Goal: Transaction & Acquisition: Purchase product/service

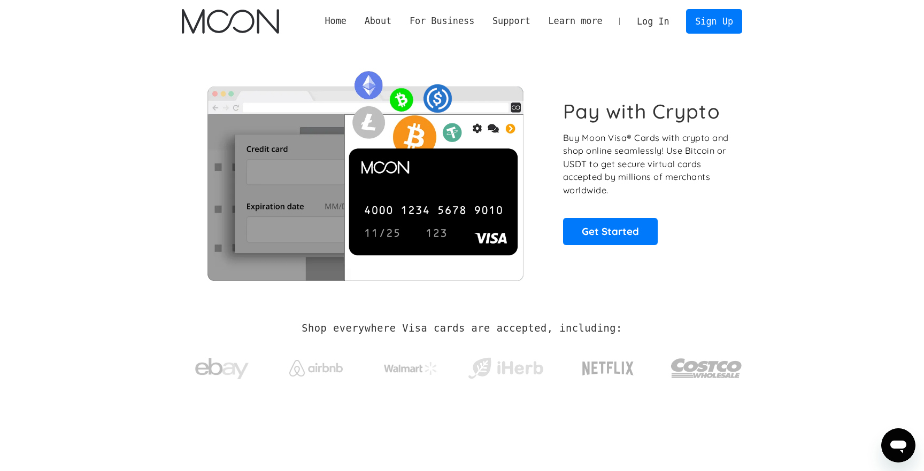
click at [661, 19] on link "Log In" at bounding box center [653, 22] width 50 height 24
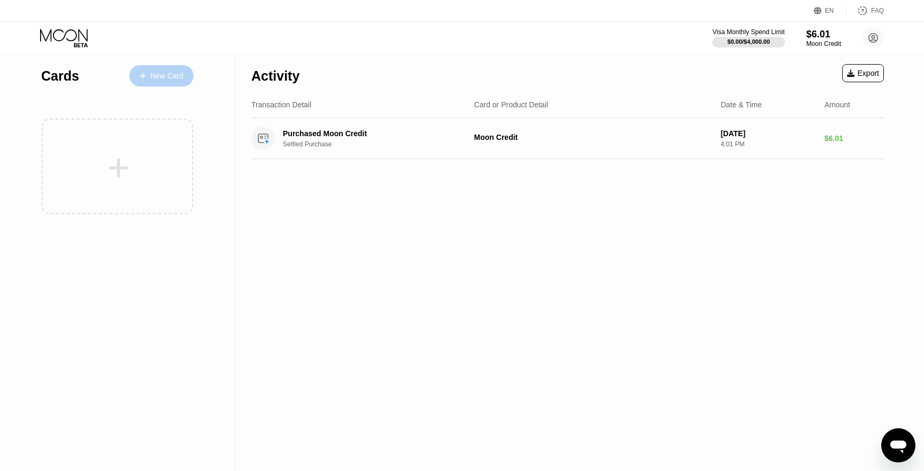
click at [176, 76] on div "New Card" at bounding box center [166, 76] width 33 height 9
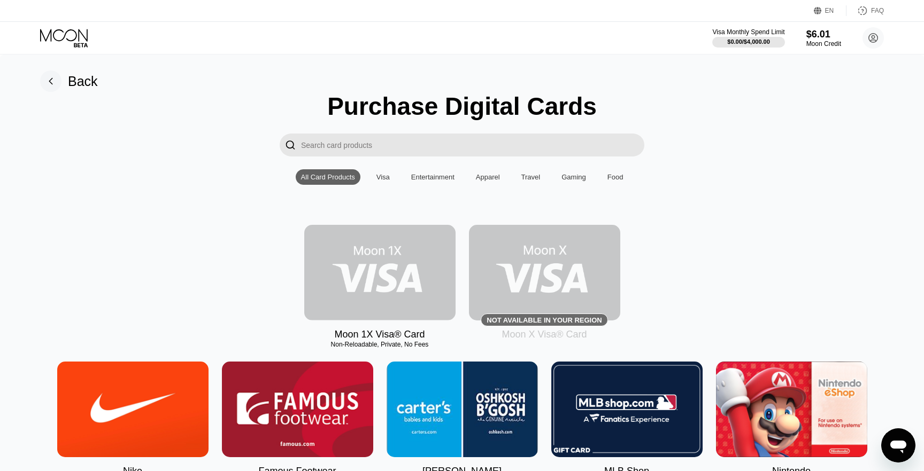
click at [402, 247] on img at bounding box center [379, 273] width 151 height 96
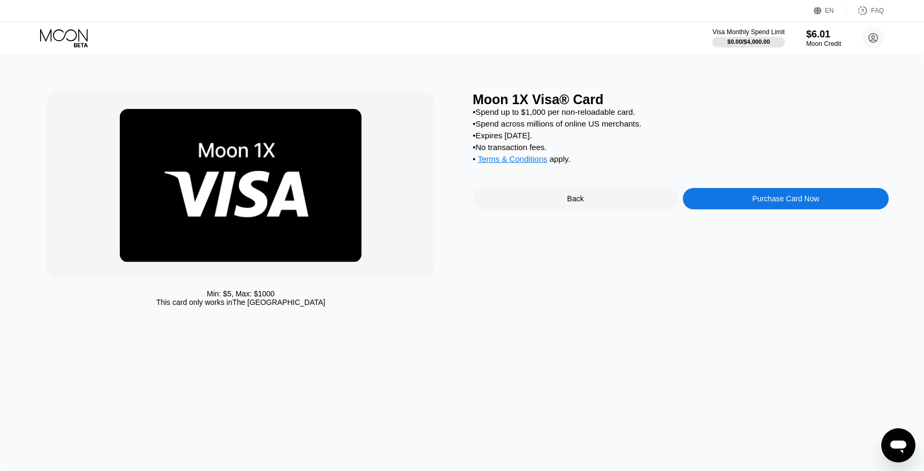
click at [748, 210] on div "Purchase Card Now" at bounding box center [785, 198] width 205 height 21
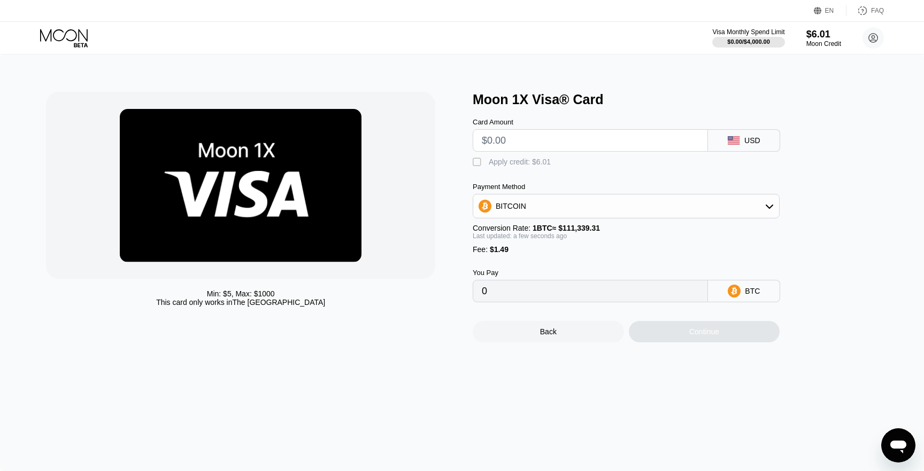
click at [593, 201] on div "BITCOIN" at bounding box center [626, 206] width 306 height 21
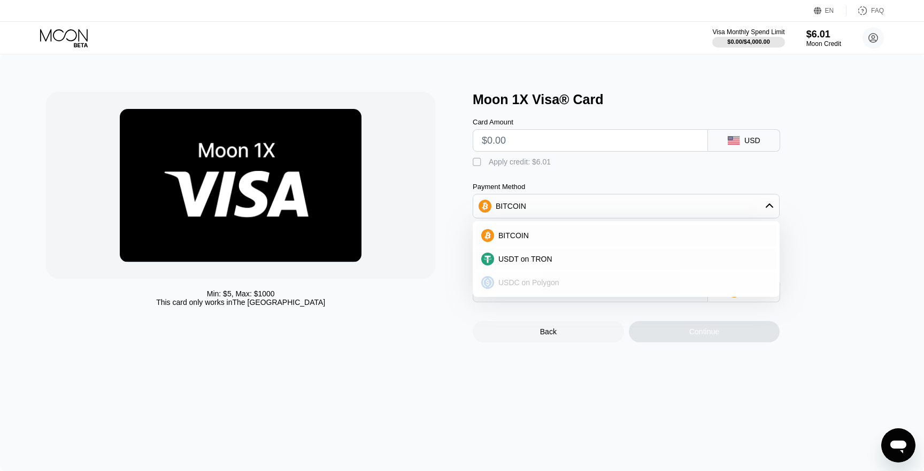
click at [559, 281] on span "USDC on Polygon" at bounding box center [528, 282] width 61 height 9
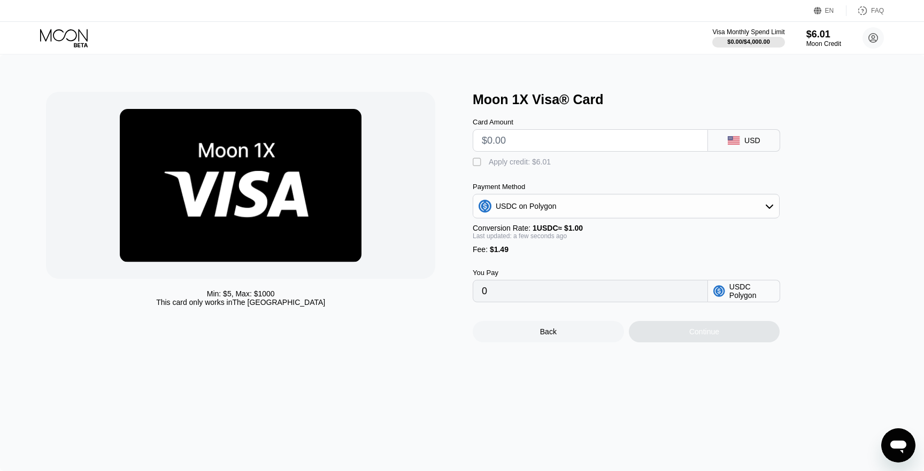
click at [590, 249] on div "Fee : $1.49" at bounding box center [626, 249] width 307 height 9
click at [613, 206] on div "USDC on Polygon" at bounding box center [626, 206] width 306 height 21
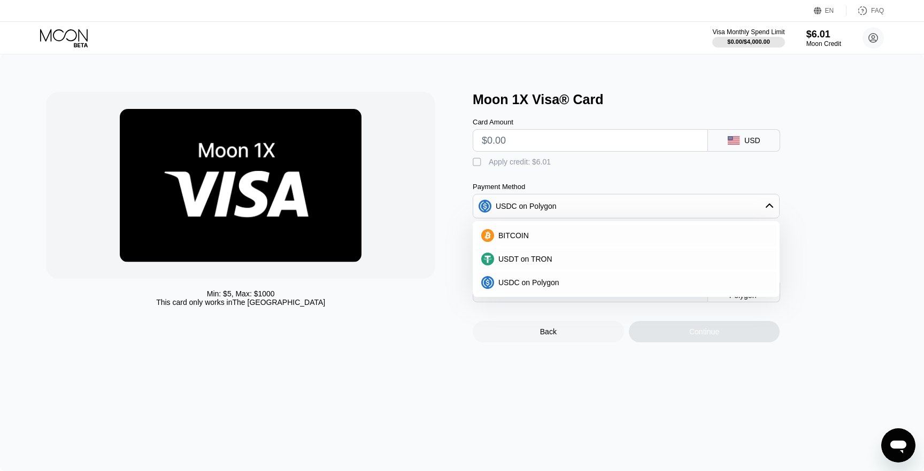
click at [448, 245] on div "Min: $ 5 , Max: $ 1000 This card only works in The United States" at bounding box center [254, 217] width 416 height 251
click at [503, 205] on div "USDC on Polygon" at bounding box center [525, 206] width 61 height 9
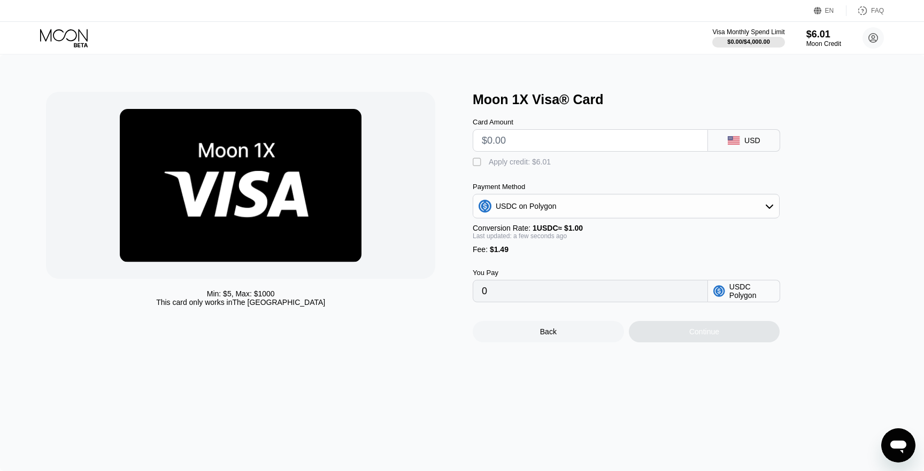
click at [455, 219] on div "Min: $ 5 , Max: $ 1000 This card only works in The United States" at bounding box center [254, 217] width 416 height 251
click at [501, 212] on div "USDC on Polygon" at bounding box center [626, 206] width 306 height 21
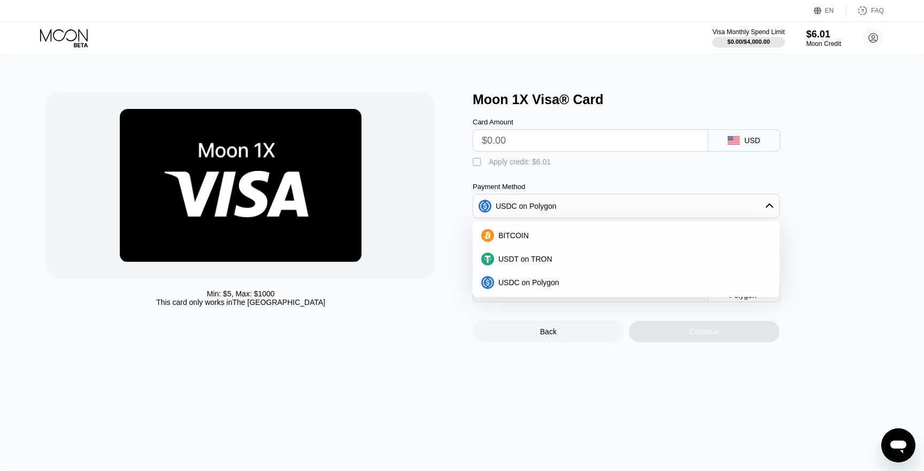
click at [502, 211] on div "USDC on Polygon" at bounding box center [525, 206] width 61 height 9
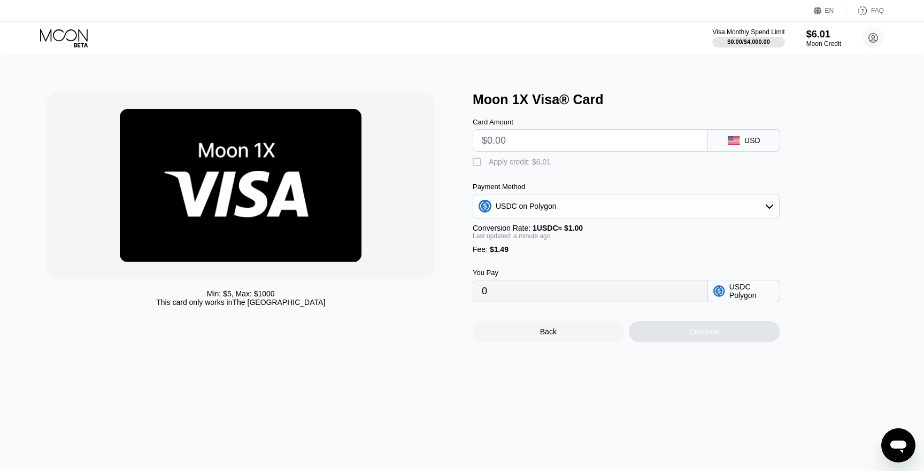
click at [495, 205] on div "USDC on Polygon" at bounding box center [525, 206] width 61 height 9
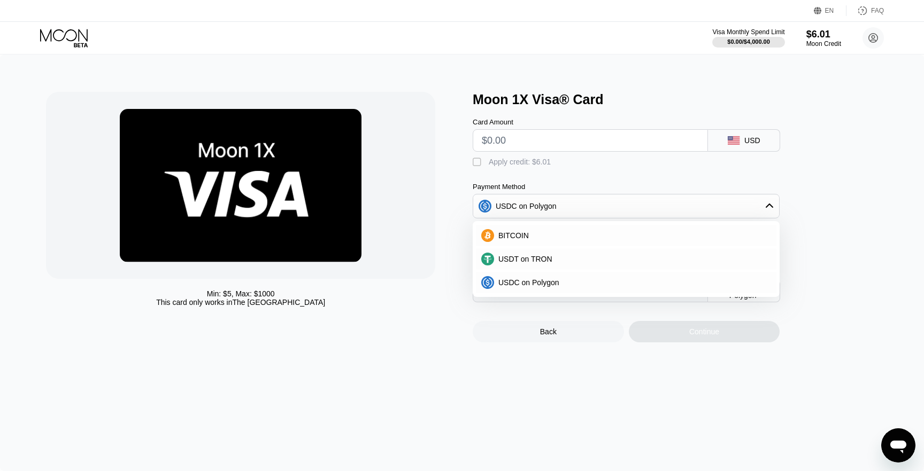
click at [443, 229] on div "Min: $ 5 , Max: $ 1000 This card only works in The United States" at bounding box center [254, 217] width 416 height 251
click at [498, 200] on div "USDC on Polygon" at bounding box center [626, 206] width 306 height 21
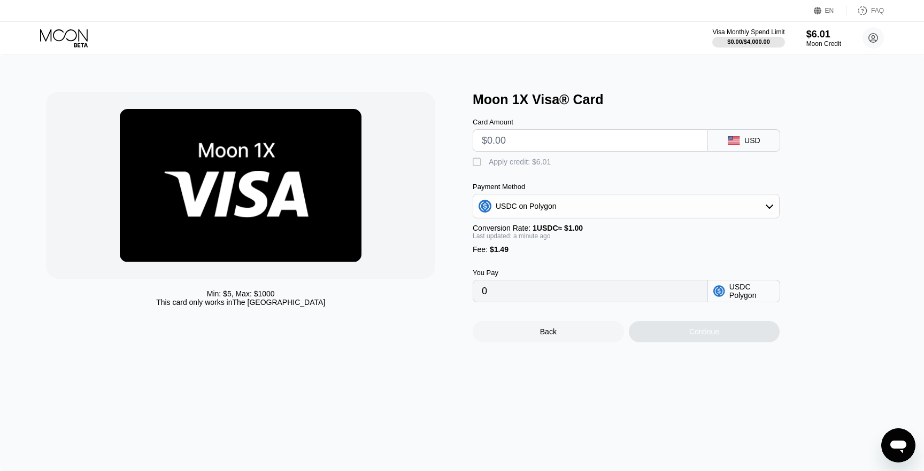
click at [430, 216] on div at bounding box center [240, 185] width 389 height 187
click at [494, 209] on div "USDC on Polygon" at bounding box center [626, 206] width 306 height 21
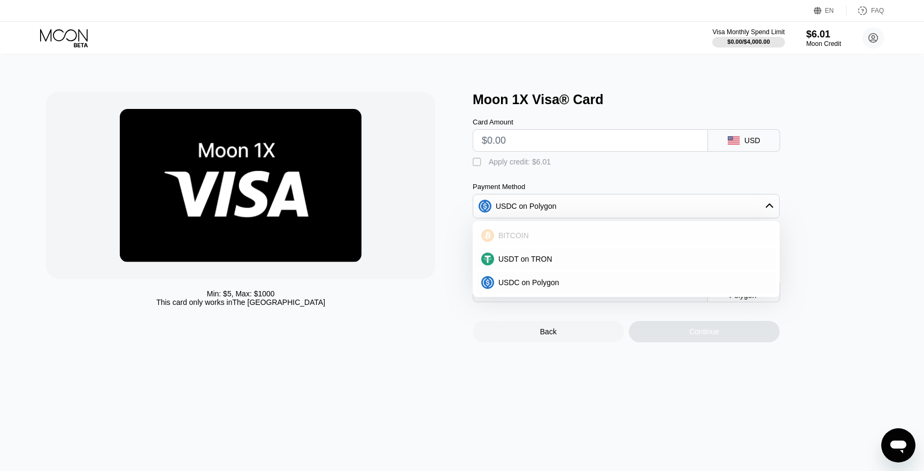
click at [502, 228] on div "BITCOIN" at bounding box center [626, 235] width 300 height 21
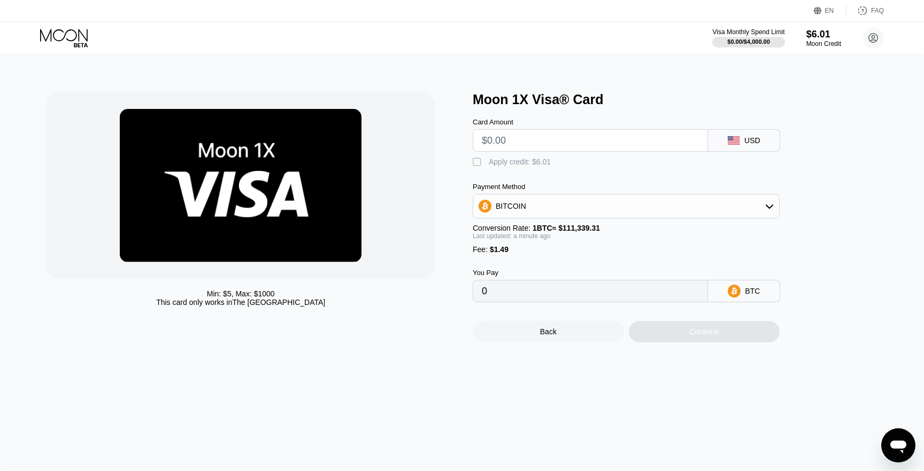
click at [456, 208] on div "Min: $ 5 , Max: $ 1000 This card only works in The United States" at bounding box center [254, 217] width 416 height 251
click at [716, 95] on div "Moon 1X Visa® Card" at bounding box center [681, 100] width 416 height 16
click at [555, 142] on input "text" at bounding box center [590, 140] width 217 height 21
type input "$4"
type input "0.00004930"
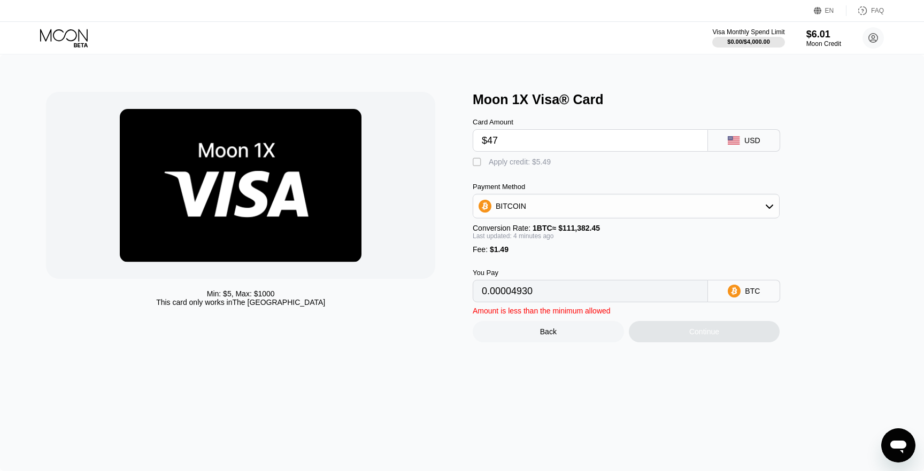
type input "$475"
type input "0.00427833"
type input "$475"
click at [535, 160] on div "Apply credit: $6.01" at bounding box center [520, 162] width 62 height 9
type input "0.00422436"
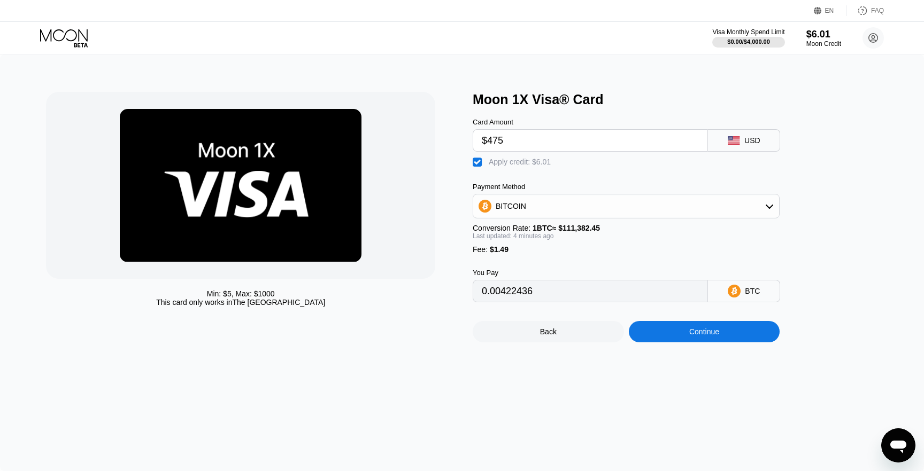
click at [656, 339] on div "Continue" at bounding box center [704, 331] width 151 height 21
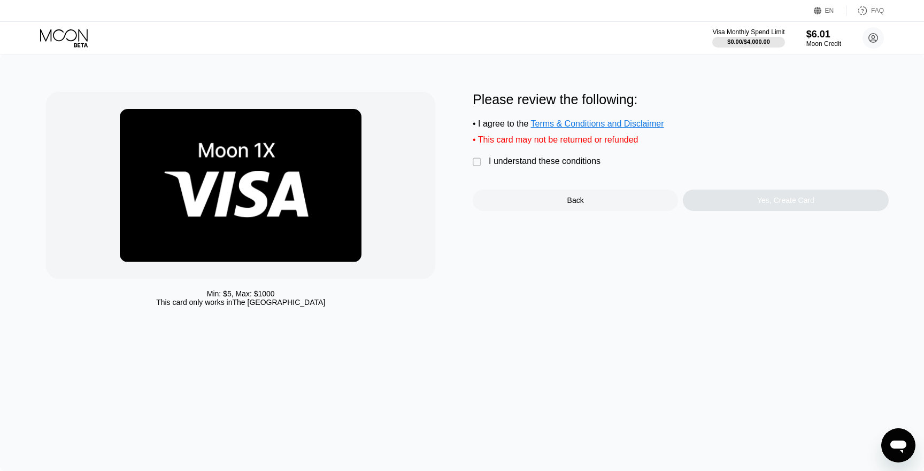
click at [498, 166] on div "I understand these conditions" at bounding box center [545, 162] width 112 height 10
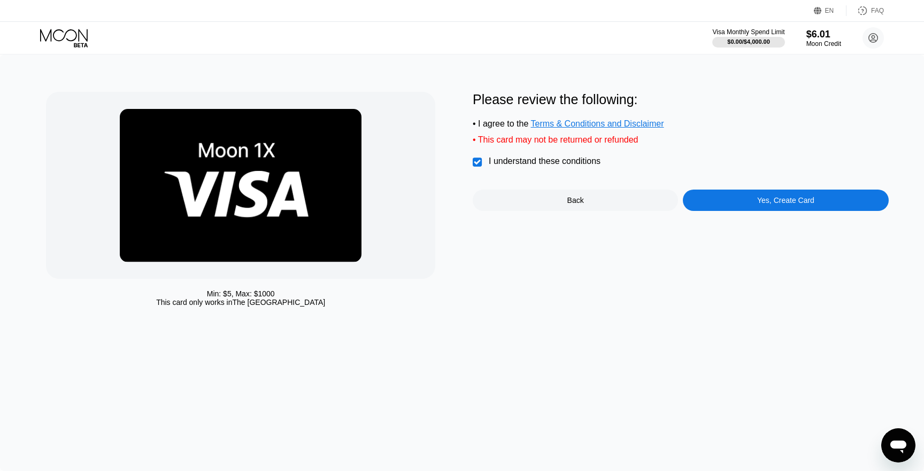
click at [704, 205] on div "Yes, Create Card" at bounding box center [785, 200] width 205 height 21
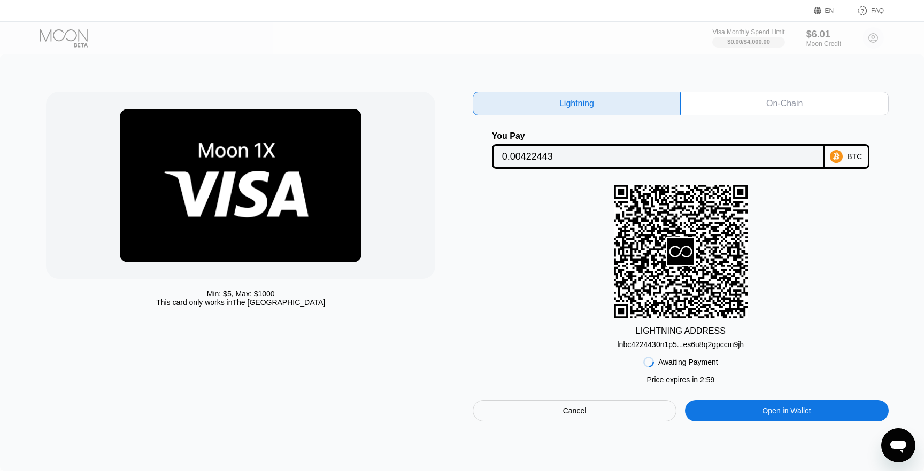
click at [723, 153] on input "0.00422443" at bounding box center [658, 156] width 312 height 21
click at [676, 349] on div "lnbc4224430n1p5...es6u8q2gpccm9jh" at bounding box center [680, 344] width 127 height 9
click at [734, 103] on div "On-Chain" at bounding box center [784, 104] width 208 height 24
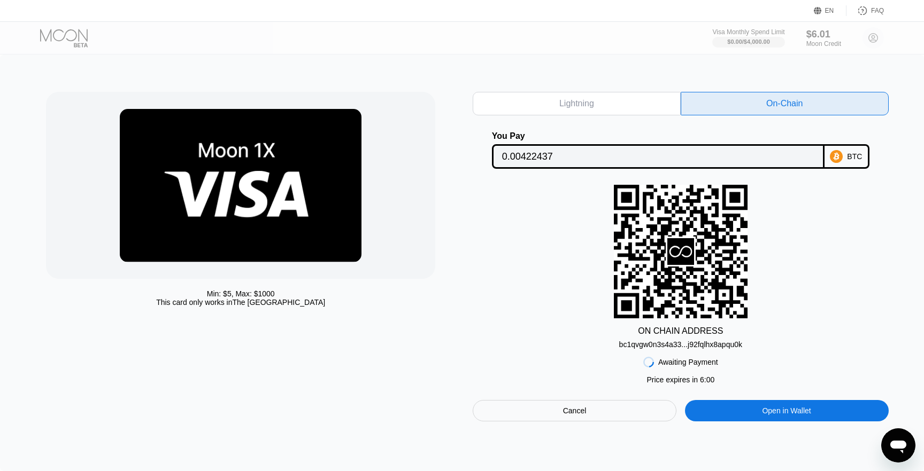
click at [539, 154] on input "0.00422437" at bounding box center [658, 156] width 312 height 21
click at [646, 345] on div "bc1qvgw0n3s4a33...j92fqlhx8apqu0k" at bounding box center [680, 344] width 123 height 9
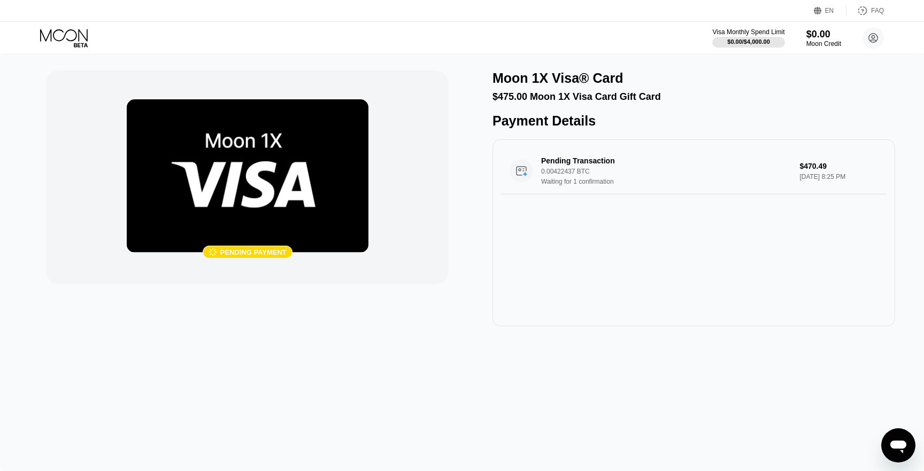
click at [394, 230] on div " Pending payment" at bounding box center [247, 178] width 402 height 214
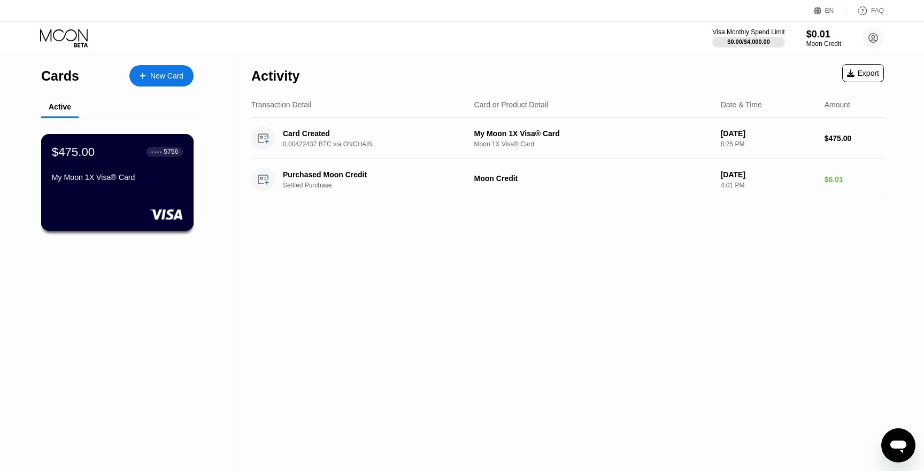
click at [151, 189] on div "$475.00 ● ● ● ● 5756 My Moon 1X Visa® Card" at bounding box center [117, 182] width 153 height 97
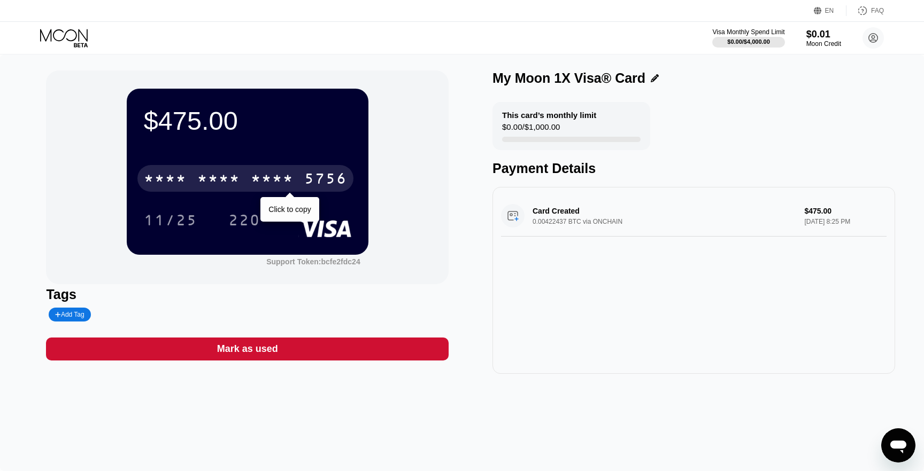
click at [308, 178] on div "5756" at bounding box center [325, 180] width 43 height 17
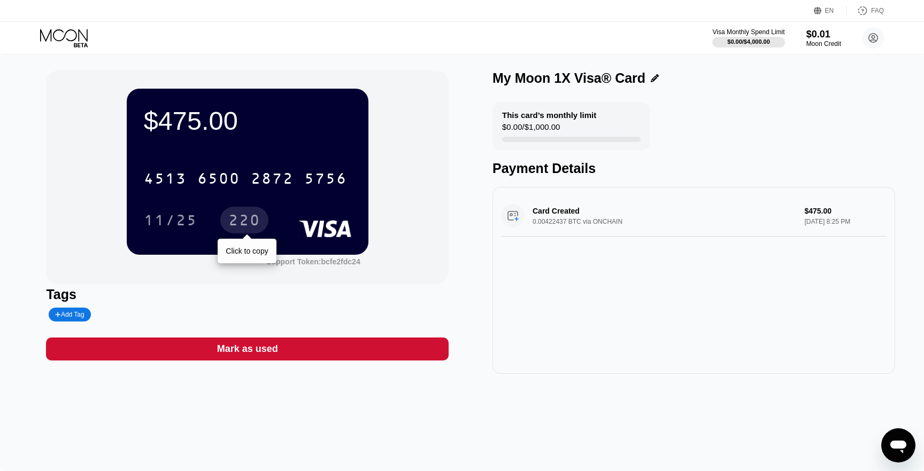
click at [245, 224] on div "220" at bounding box center [244, 221] width 32 height 17
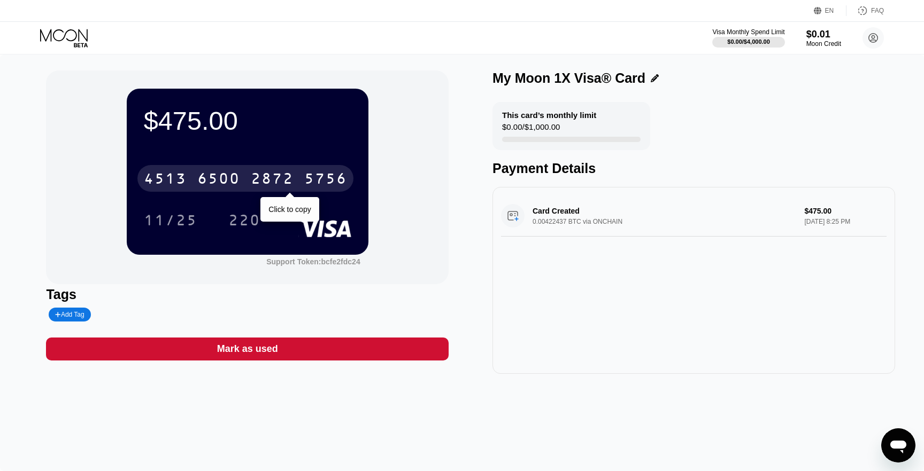
click at [276, 181] on div "2872" at bounding box center [272, 180] width 43 height 17
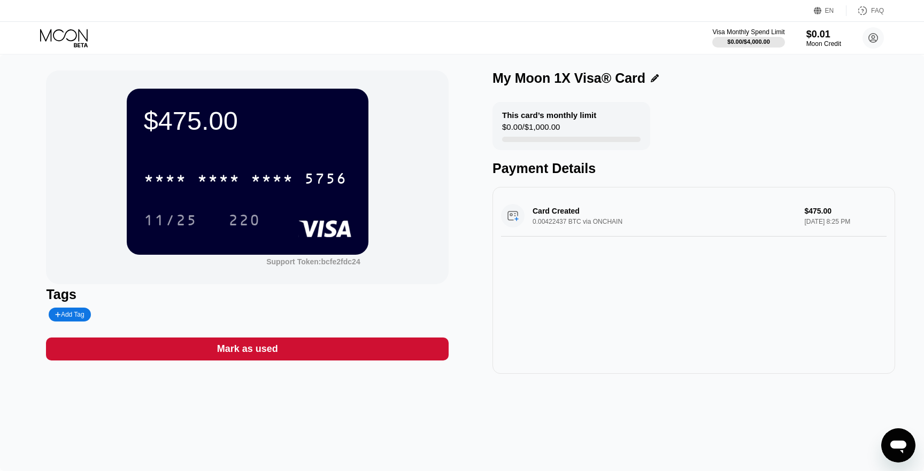
click at [58, 36] on icon at bounding box center [65, 38] width 50 height 19
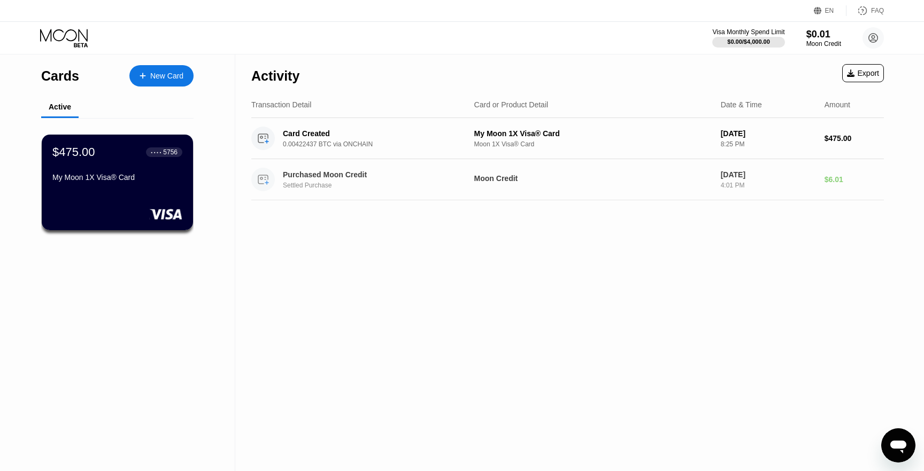
click at [358, 227] on div "Activity Export Transaction Detail Card or Product Detail Date & Time Amount Ca…" at bounding box center [567, 263] width 664 height 417
